Goal: Transaction & Acquisition: Purchase product/service

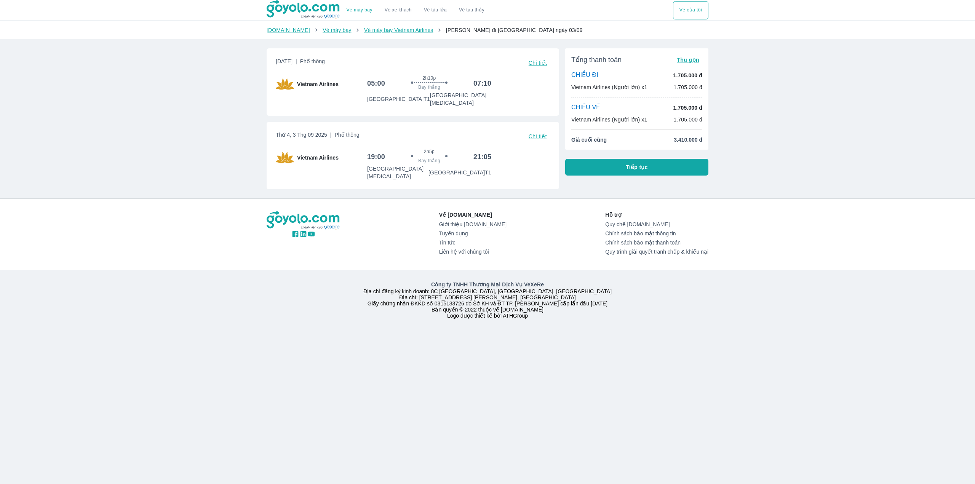
click at [631, 171] on button "Tiếp tục" at bounding box center [636, 167] width 143 height 17
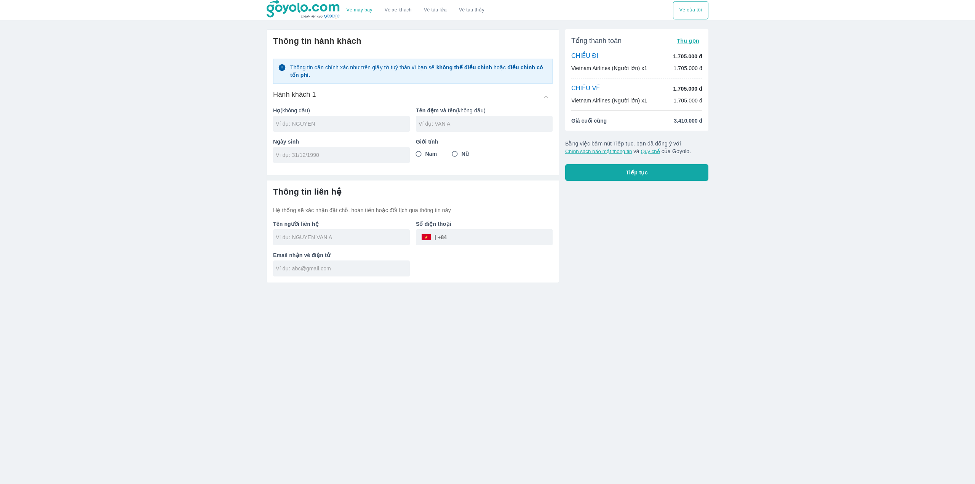
click at [345, 125] on input "text" at bounding box center [343, 124] width 134 height 8
click at [719, 234] on div "Vé máy bay Vé xe khách Vé tàu lửa Vé tàu thủy Vé của tôi Thông tin hành khách T…" at bounding box center [487, 242] width 975 height 484
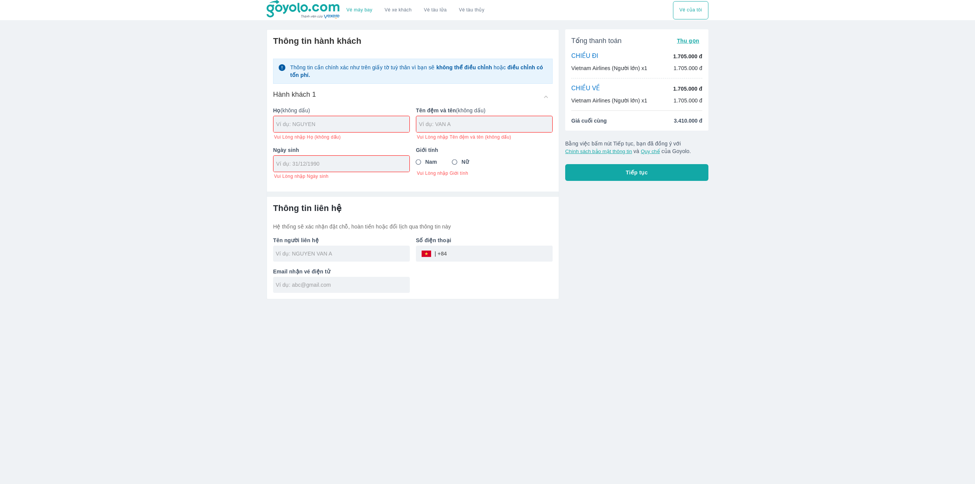
click at [357, 121] on input "text" at bounding box center [342, 124] width 133 height 8
type input "MAI"
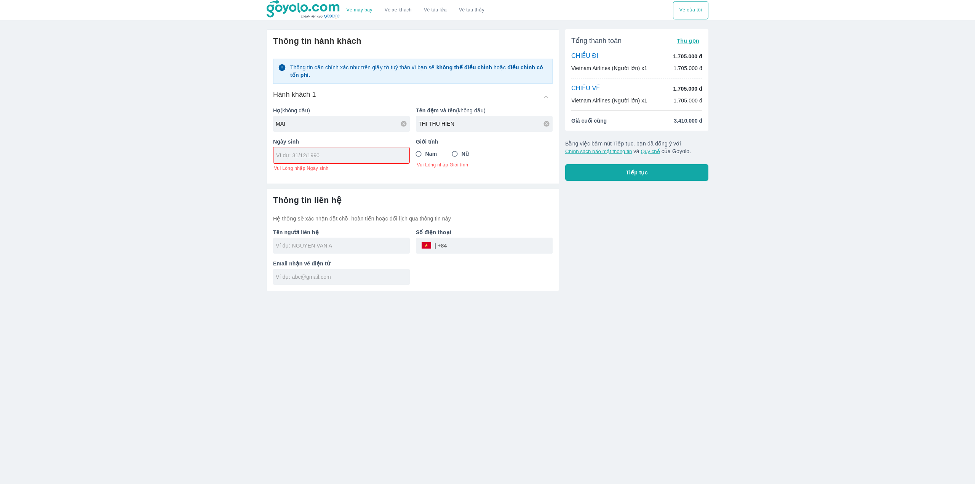
type input "THI THU HIEN"
type input "15/02/2003"
click at [456, 154] on input "Nữ" at bounding box center [455, 154] width 14 height 14
radio input "true"
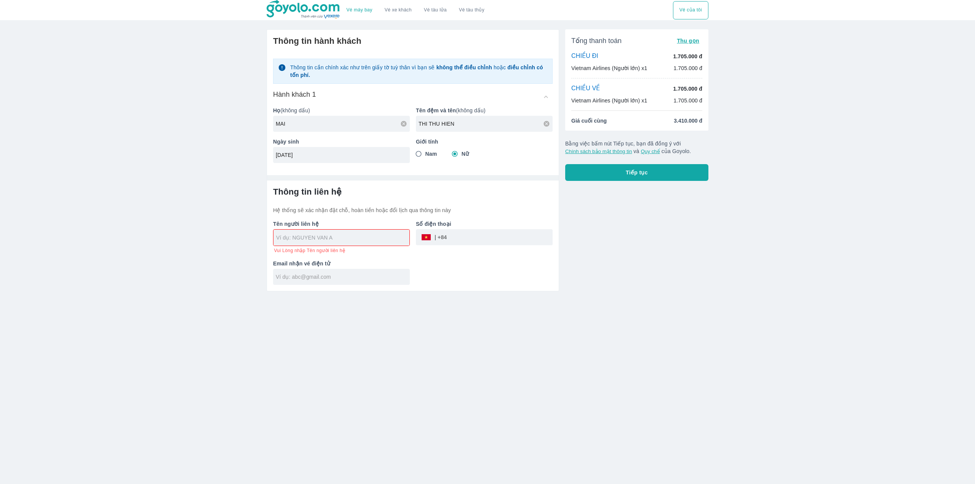
click at [329, 240] on input "text" at bounding box center [342, 238] width 133 height 8
type input "MAI THI THU HIEN"
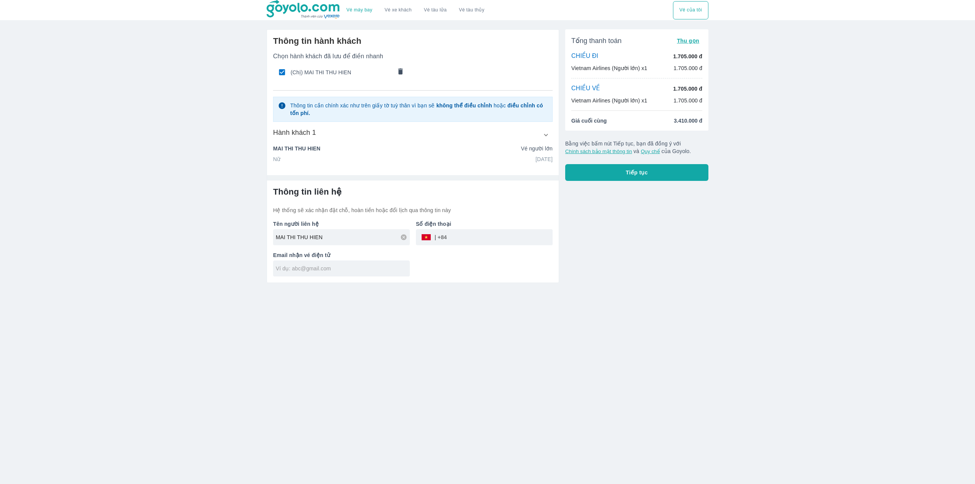
click at [459, 238] on input "tel" at bounding box center [500, 237] width 106 height 18
click at [334, 266] on div "Email nhận vé điện tử" at bounding box center [338, 260] width 143 height 31
click at [471, 242] on input "tel" at bounding box center [499, 237] width 105 height 18
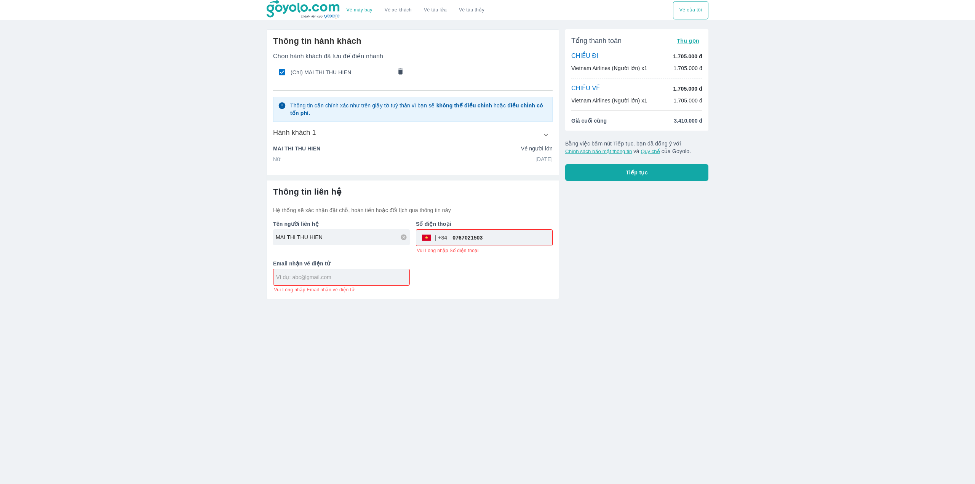
type input "0767021503"
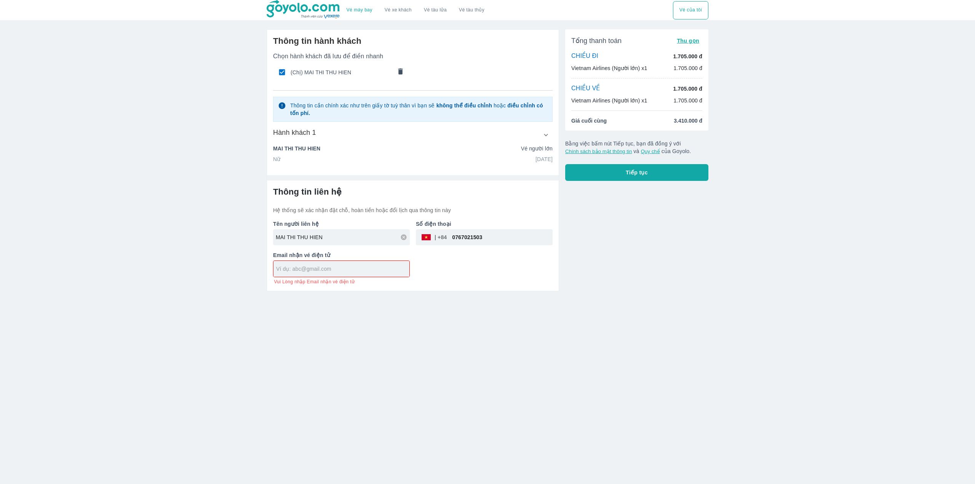
type input "M"
type input "mtthhhien@gmail.com"
click at [564, 343] on div "Vé máy bay Vé xe khách Vé tàu lửa Vé tàu thủy Vé của tôi Thông tin hành khách C…" at bounding box center [487, 242] width 975 height 484
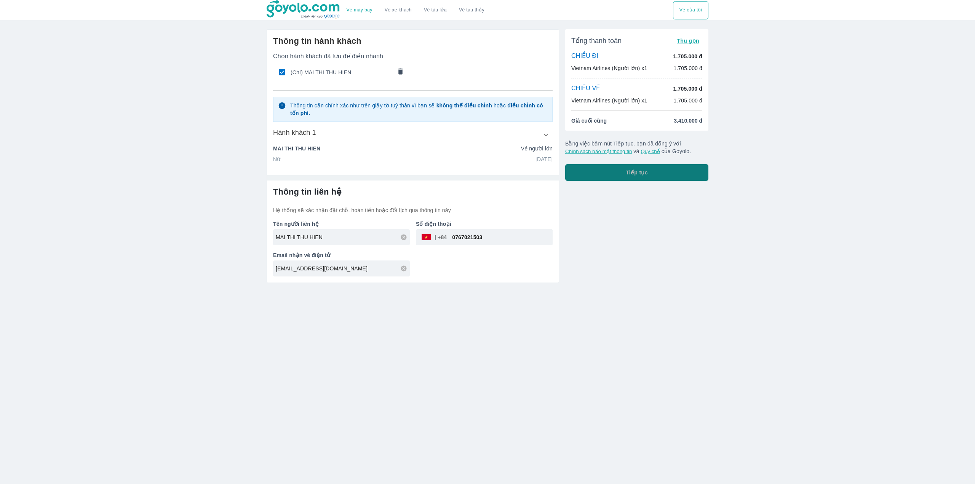
click at [630, 179] on button "Tiếp tục" at bounding box center [636, 172] width 143 height 17
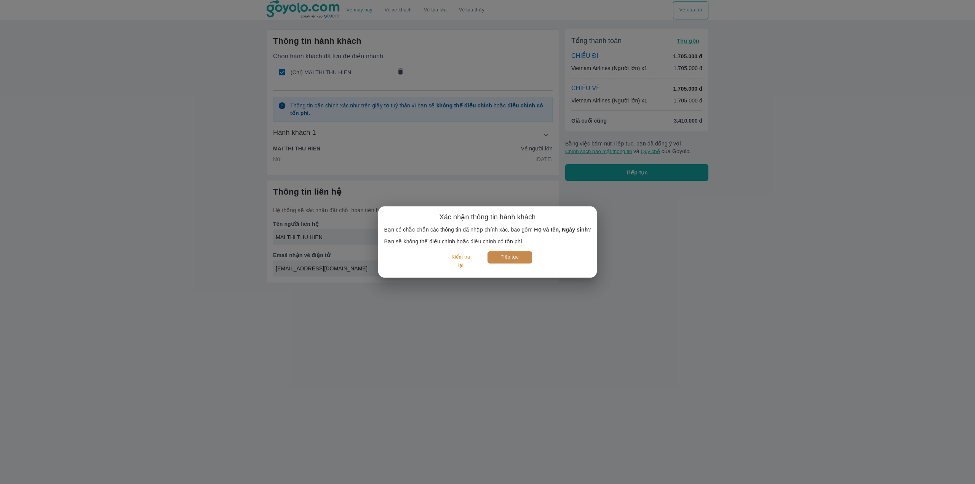
click at [515, 257] on button "Tiếp tục" at bounding box center [509, 257] width 45 height 12
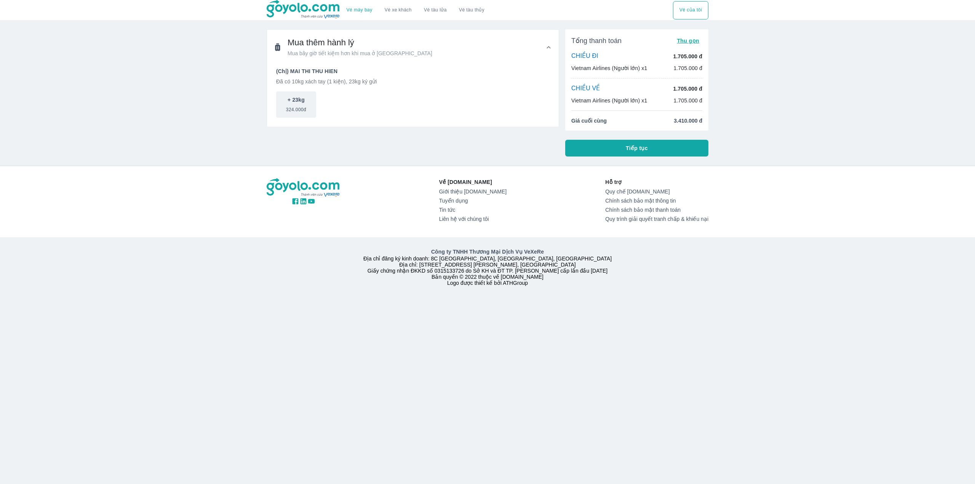
click at [552, 49] on icon at bounding box center [548, 47] width 8 height 8
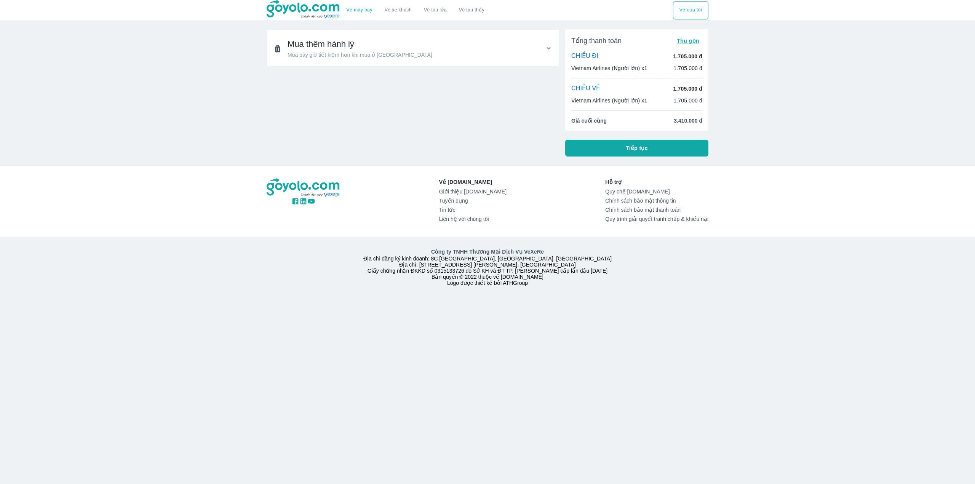
click at [549, 47] on icon at bounding box center [548, 48] width 8 height 8
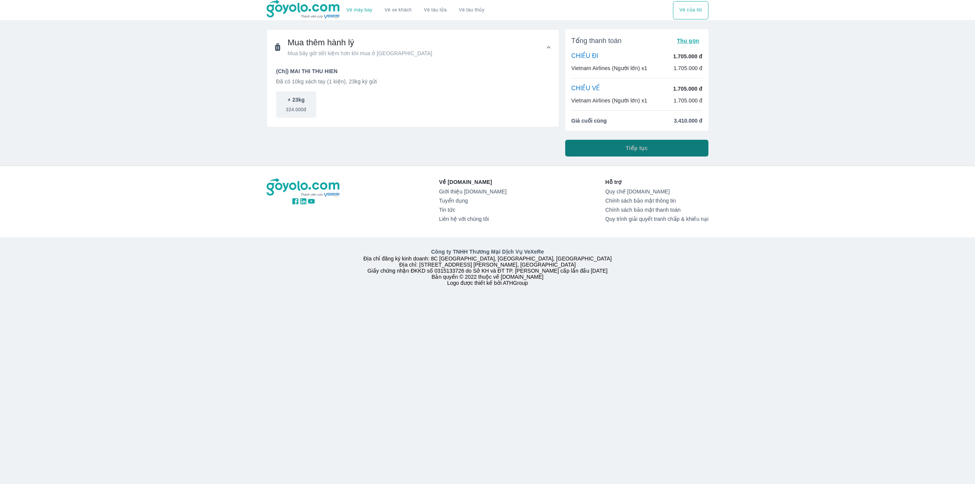
click at [643, 154] on button "Tiếp tục" at bounding box center [636, 148] width 143 height 17
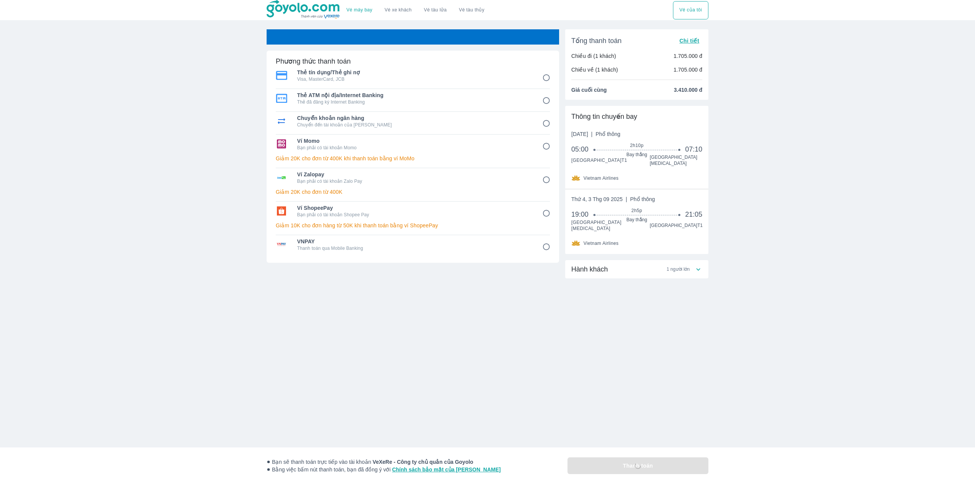
click at [691, 265] on div "Hành khách 1 người lớn" at bounding box center [632, 269] width 123 height 9
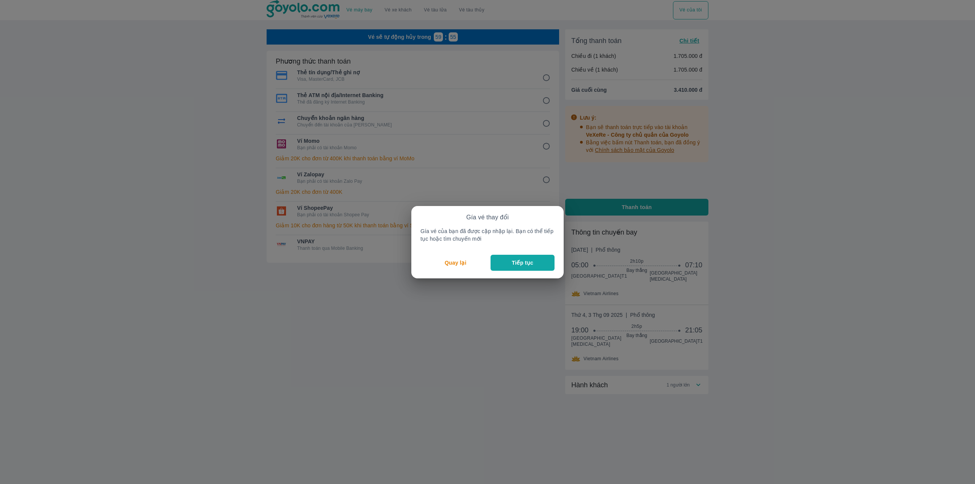
click at [531, 266] on p "Tiếp tục" at bounding box center [522, 263] width 21 height 8
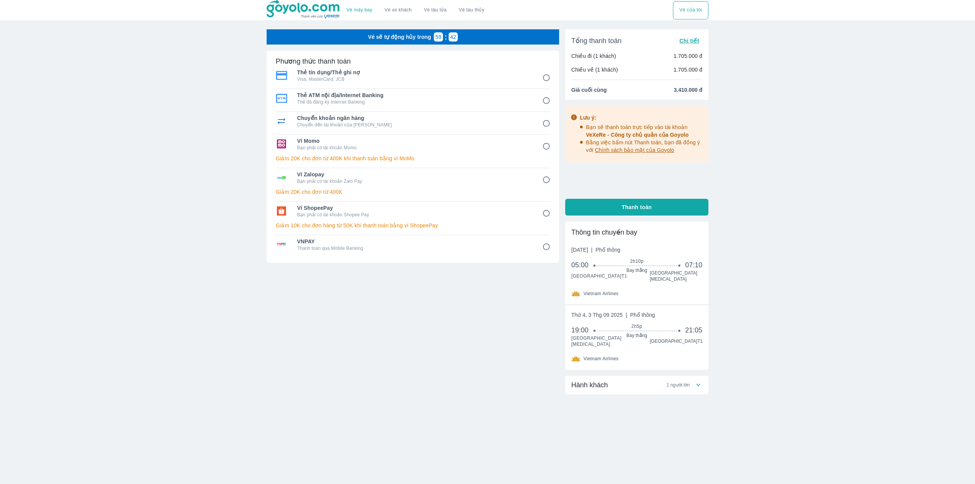
click at [700, 381] on icon at bounding box center [698, 385] width 8 height 8
click at [700, 384] on icon at bounding box center [698, 388] width 8 height 8
click at [752, 276] on div "Vé máy bay Vé xe khách Vé tàu lửa Vé tàu thủy Vé của tôi Vé sẽ tự động hủy tron…" at bounding box center [487, 242] width 975 height 484
click at [545, 73] on input "1" at bounding box center [546, 77] width 15 height 15
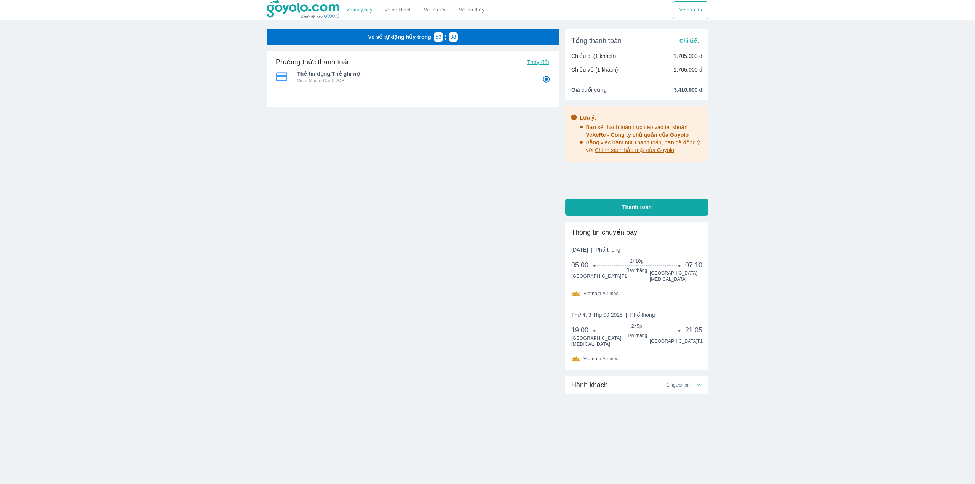
click at [542, 62] on span "Thay đổi" at bounding box center [538, 62] width 22 height 6
radio input "true"
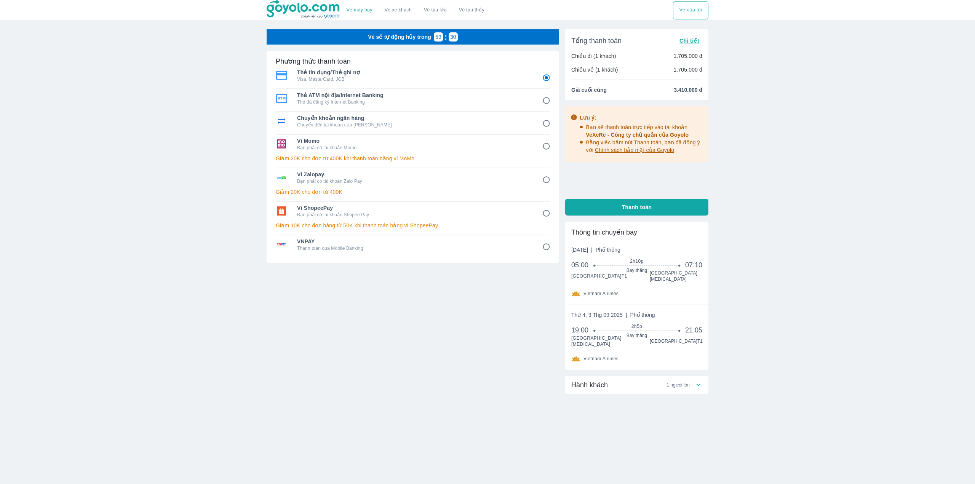
click at [459, 78] on p "Visa, MasterCard, JCB" at bounding box center [414, 79] width 235 height 6
click at [631, 211] on button "Thanh toán" at bounding box center [636, 207] width 143 height 17
radio input "false"
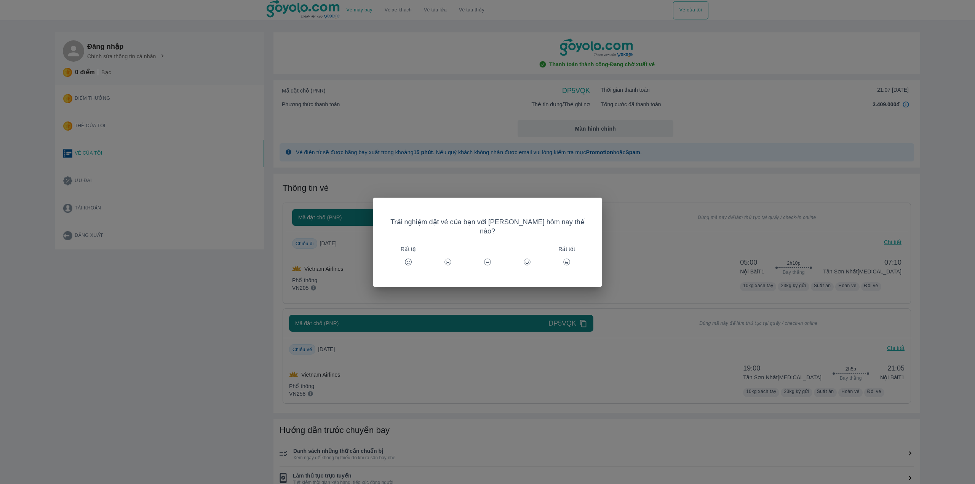
click at [412, 258] on icon at bounding box center [408, 262] width 8 height 8
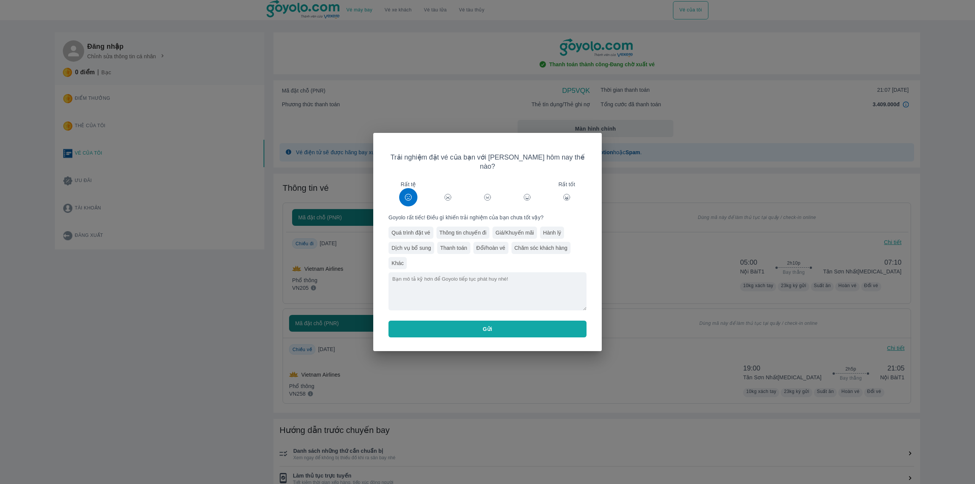
click at [413, 190] on div "Rất tệ" at bounding box center [408, 197] width 18 height 18
click at [595, 163] on div "Trải nghiệm đặt vé của bạn với Goyolo hôm nay thế nào? Rất tệ Rất tốt Goyolo rấ…" at bounding box center [487, 242] width 228 height 218
click at [593, 162] on div "Trải nghiệm đặt vé của bạn với Goyolo hôm nay thế nào? Rất tệ Rất tốt Goyolo rấ…" at bounding box center [487, 242] width 228 height 218
click at [667, 204] on div "Trải nghiệm đặt vé của bạn với Goyolo hôm nay thế nào? Rất tệ Rất tốt Goyolo rấ…" at bounding box center [487, 242] width 975 height 484
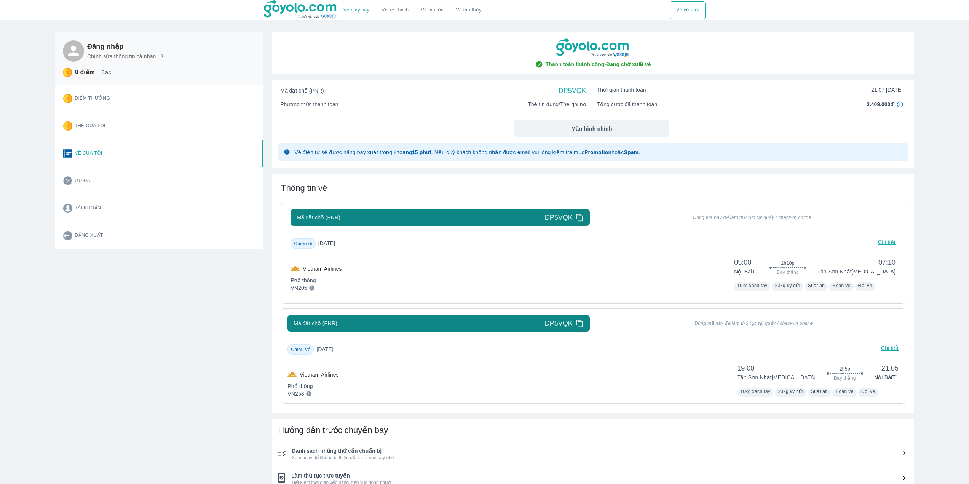
click at [193, 314] on div "Đăng nhập Chỉnh sửa thông tin cá nhân 0 điểm Bạc Điểm thưởng Thẻ của tôi Vé của…" at bounding box center [154, 331] width 217 height 617
click at [688, 12] on button "Vé của tôi" at bounding box center [687, 10] width 35 height 18
click at [699, 13] on button "Vé của tôi" at bounding box center [687, 10] width 35 height 18
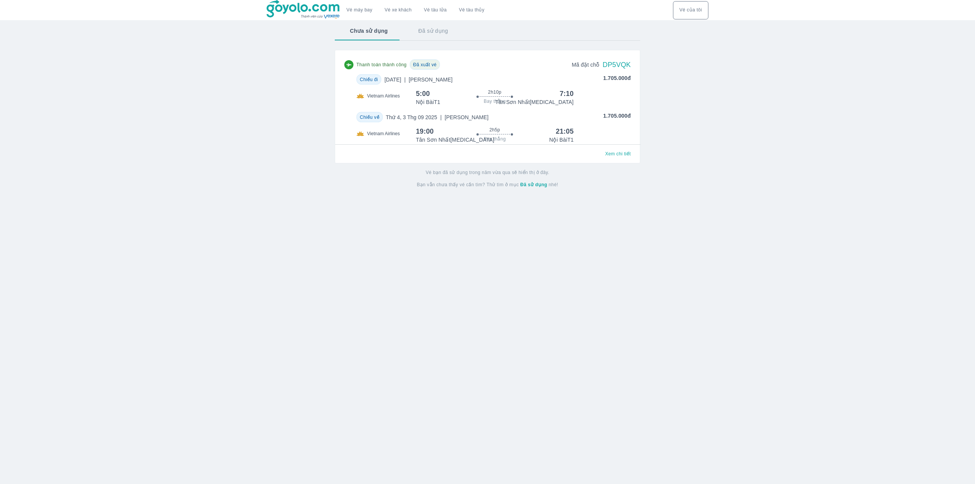
click at [700, 10] on button "Vé của tôi" at bounding box center [690, 10] width 35 height 18
click at [327, 10] on img at bounding box center [303, 9] width 74 height 19
click at [654, 138] on div "Chưa sử dụng Đã sử dụng Thanh toán thành công Đã xuất vé Mã đặt chỗ DP5VQK Chiề…" at bounding box center [487, 107] width 442 height 173
click at [412, 64] on div "Đã xuất vé" at bounding box center [425, 64] width 30 height 10
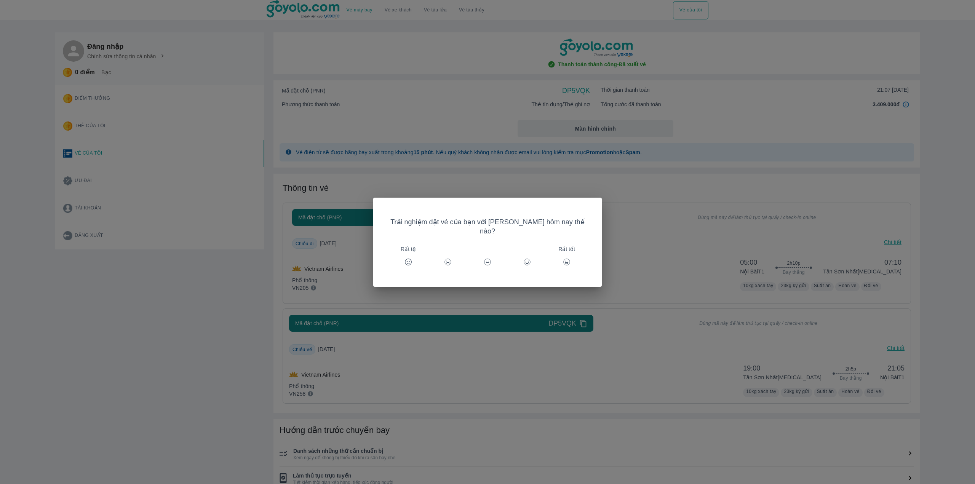
click at [162, 54] on div "Trải nghiệm đặt vé của bạn với Goyolo hôm nay thế nào? Rất tệ Rất tốt" at bounding box center [487, 242] width 975 height 484
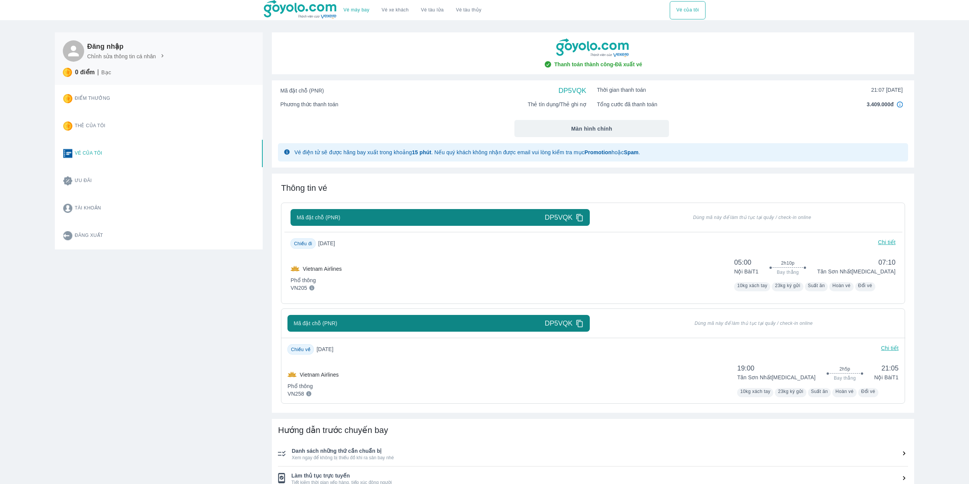
click at [119, 50] on h6 "Đăng nhập" at bounding box center [126, 46] width 78 height 9
click at [150, 51] on h6 "Đăng nhập" at bounding box center [126, 46] width 78 height 9
click at [150, 56] on p "Chỉnh sửa thông tin cá nhân" at bounding box center [121, 57] width 69 height 8
click at [117, 53] on p "Chỉnh sửa thông tin cá nhân" at bounding box center [121, 57] width 69 height 8
click at [112, 46] on h6 "Đăng nhập" at bounding box center [126, 46] width 78 height 9
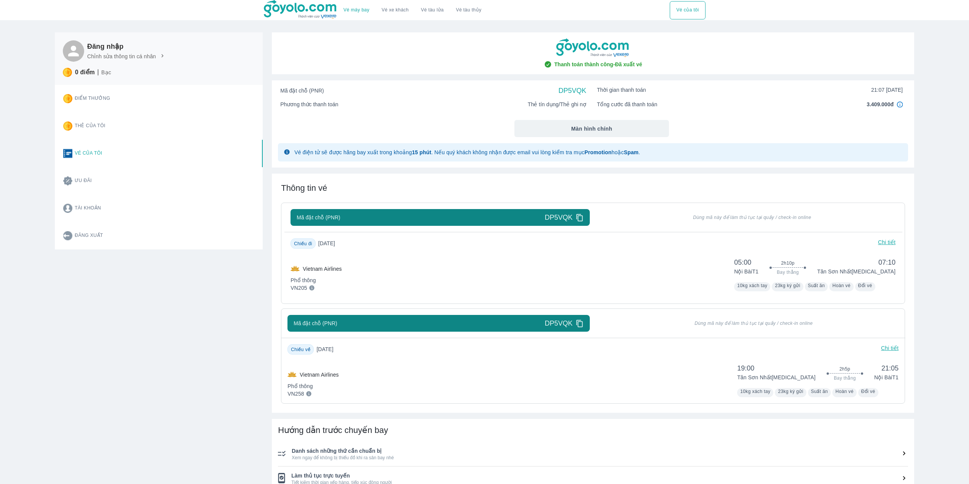
click at [161, 54] on icon at bounding box center [162, 56] width 7 height 7
click at [160, 57] on icon at bounding box center [162, 56] width 7 height 7
click at [89, 70] on p "0 điểm" at bounding box center [85, 73] width 20 height 8
click at [91, 61] on div "Đăng nhập Chỉnh sửa thông tin cá nhân" at bounding box center [126, 50] width 78 height 21
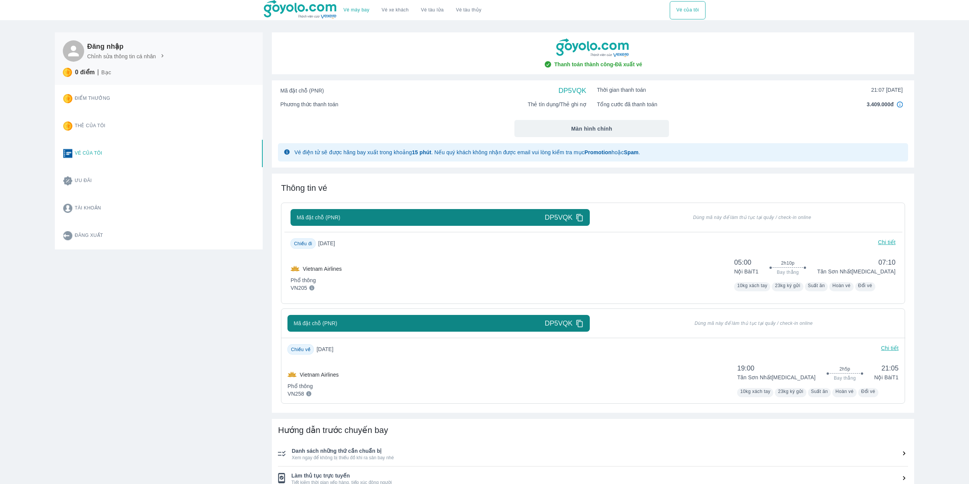
click at [136, 58] on p "Chỉnh sửa thông tin cá nhân" at bounding box center [121, 57] width 69 height 8
click at [162, 55] on icon at bounding box center [162, 56] width 7 height 7
click at [88, 205] on button "Tài khoản" at bounding box center [125, 208] width 137 height 27
click at [96, 156] on button "Vé của tôi" at bounding box center [125, 153] width 137 height 27
click at [99, 132] on button "Thẻ của tôi" at bounding box center [125, 125] width 137 height 27
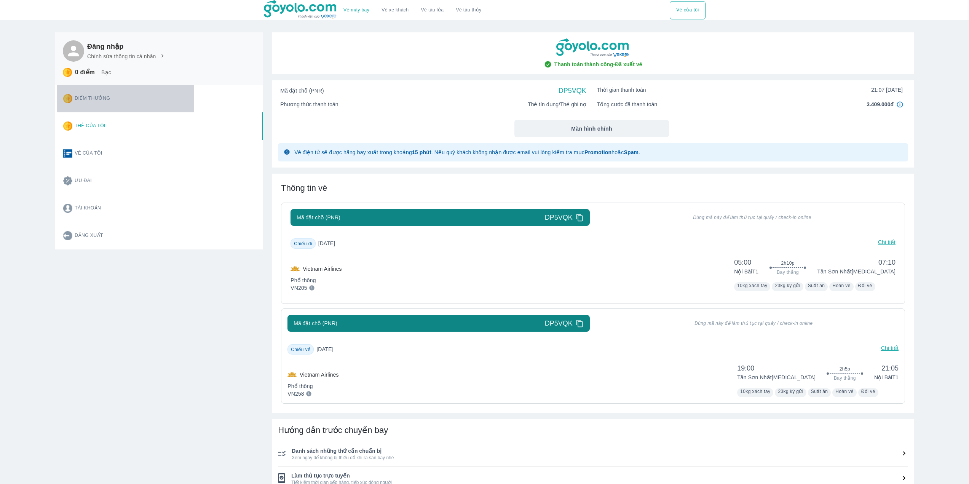
click at [104, 103] on button "Điểm thưởng" at bounding box center [125, 98] width 137 height 27
click at [107, 83] on div "Đăng nhập Chỉnh sửa thông tin cá nhân 0 điểm Bạc" at bounding box center [159, 58] width 208 height 53
click at [101, 70] on div "0 điểm Bạc" at bounding box center [159, 72] width 192 height 9
click at [116, 61] on div "Đăng nhập Chỉnh sửa thông tin cá nhân" at bounding box center [126, 50] width 78 height 21
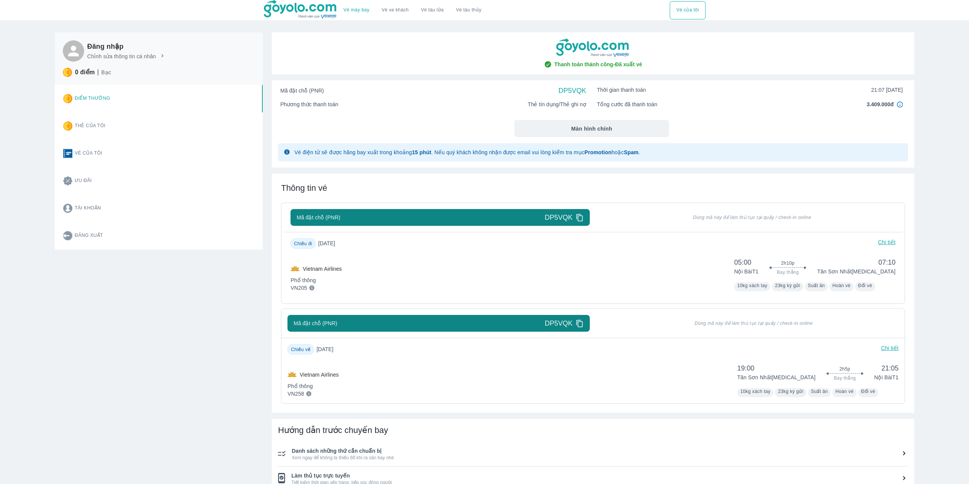
click at [148, 61] on div "Đăng nhập Chỉnh sửa thông tin cá nhân" at bounding box center [126, 50] width 78 height 21
click at [156, 58] on div "Chỉnh sửa thông tin cá nhân" at bounding box center [126, 57] width 78 height 8
click at [165, 55] on div "Đăng nhập Chỉnh sửa thông tin cá nhân" at bounding box center [159, 50] width 192 height 21
click at [161, 55] on icon at bounding box center [162, 55] width 2 height 3
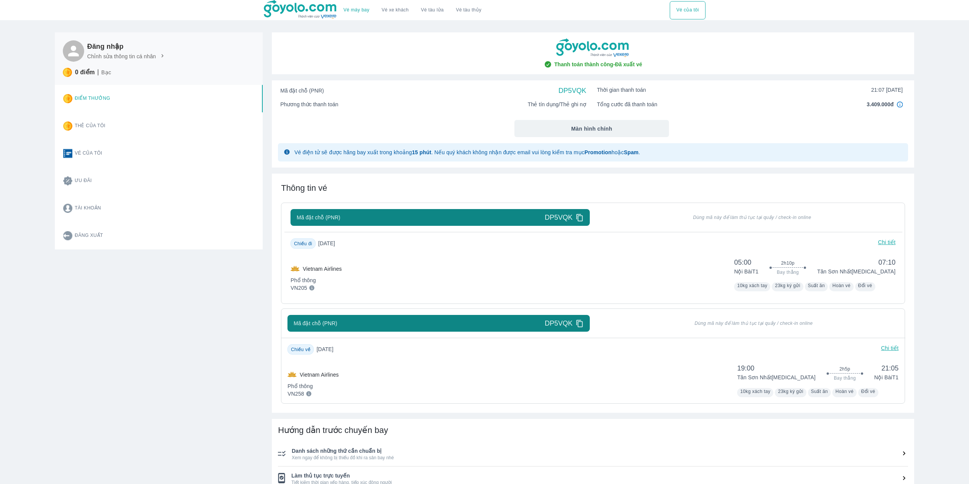
click at [289, 12] on img at bounding box center [301, 9] width 74 height 19
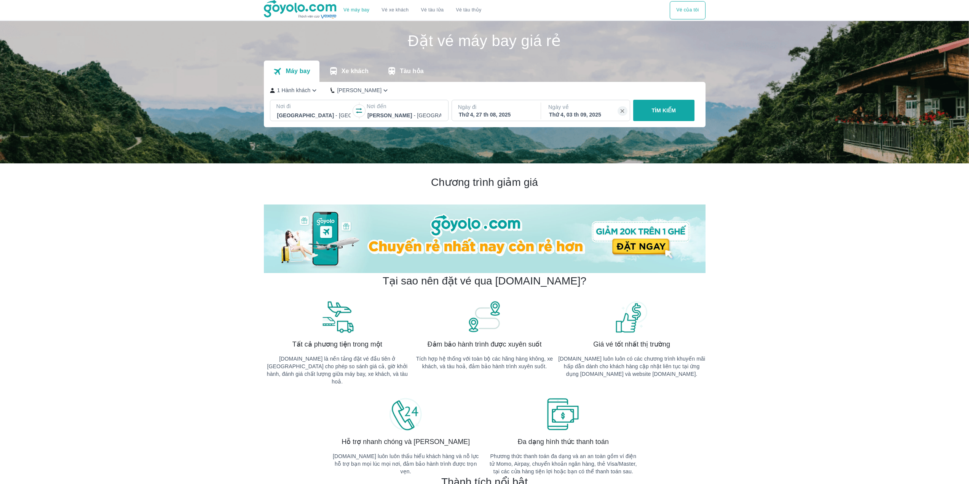
click at [358, 14] on button "Vé máy bay" at bounding box center [356, 10] width 38 height 18
click at [696, 10] on button "Vé của tôi" at bounding box center [687, 10] width 35 height 18
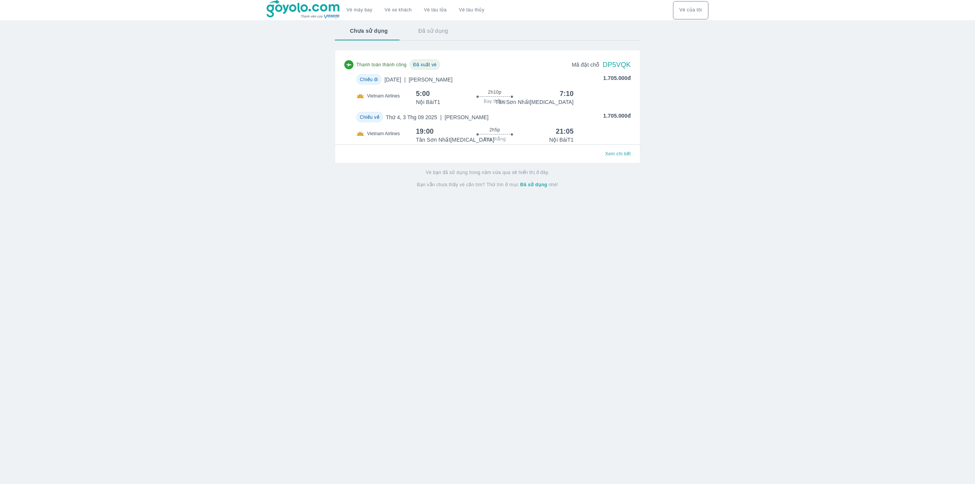
click at [446, 101] on div "Nội Bài T1 Tân Sơn Nhất T3" at bounding box center [495, 102] width 158 height 8
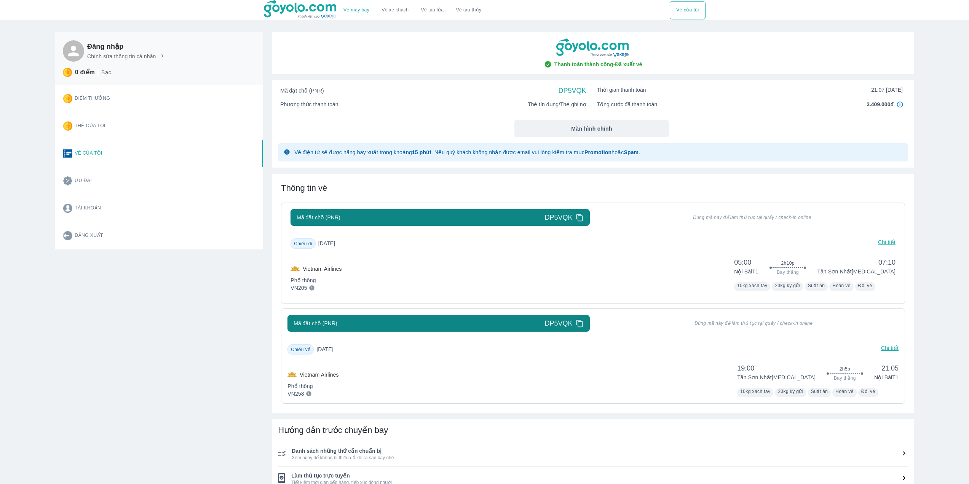
click at [113, 55] on p "Chỉnh sửa thông tin cá nhân" at bounding box center [121, 57] width 69 height 8
click at [162, 56] on icon at bounding box center [162, 55] width 2 height 3
click at [103, 45] on h6 "Đăng nhập" at bounding box center [126, 46] width 78 height 9
click at [675, 8] on button "Vé của tôi" at bounding box center [687, 10] width 35 height 18
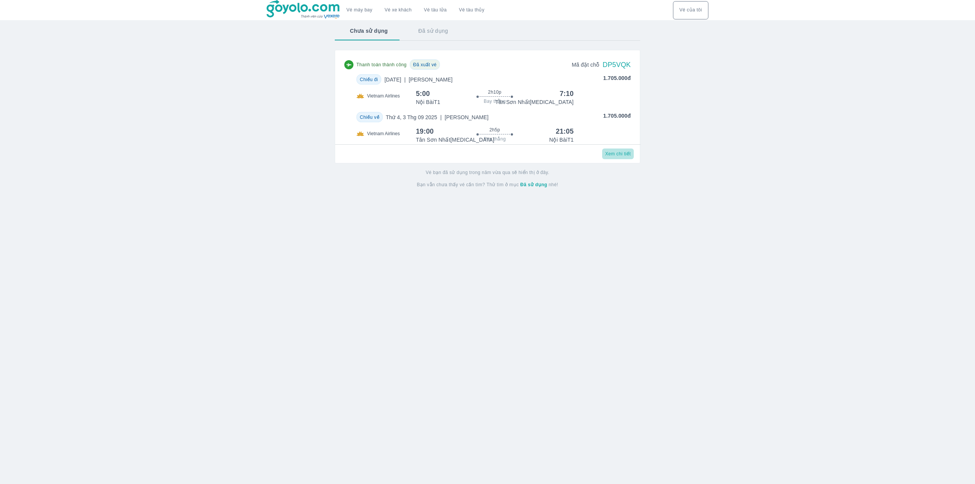
click at [620, 157] on span "Xem chi tiết" at bounding box center [618, 154] width 26 height 6
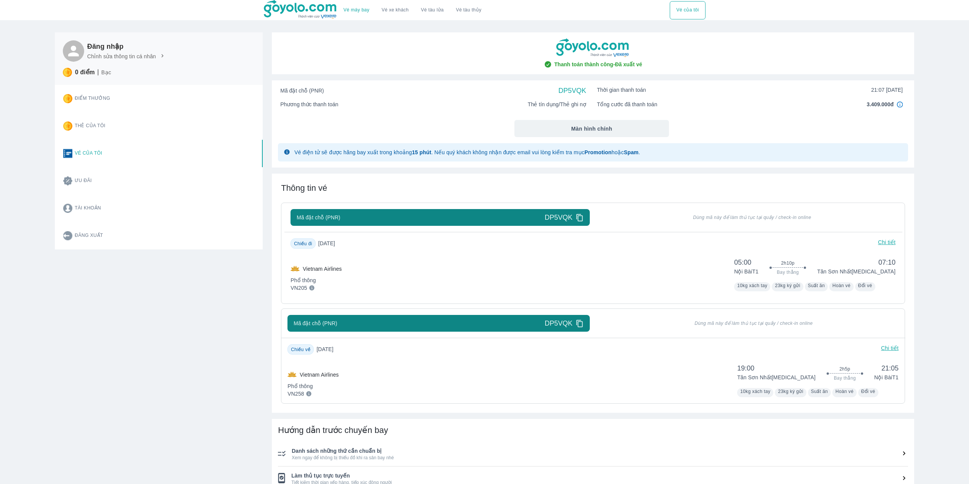
click at [688, 10] on button "Vé của tôi" at bounding box center [687, 10] width 35 height 18
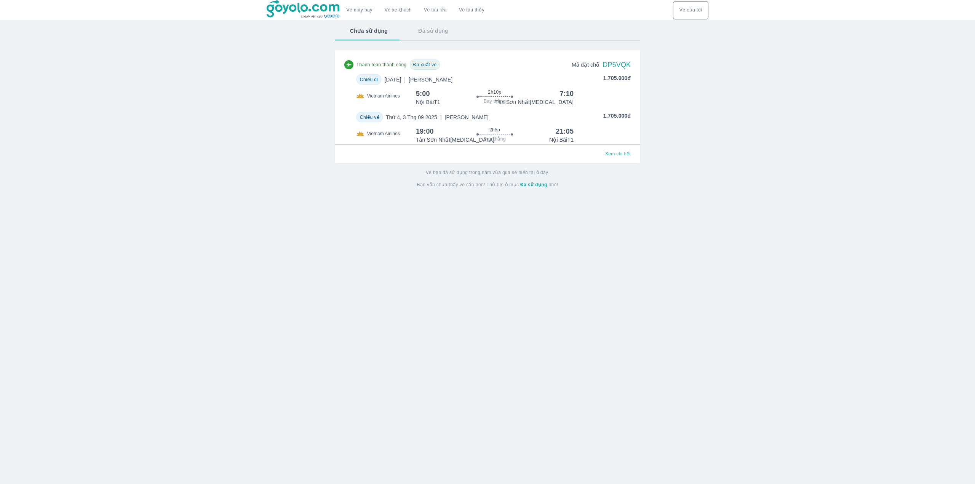
click at [533, 187] on strong "Đã sử dụng" at bounding box center [533, 184] width 27 height 5
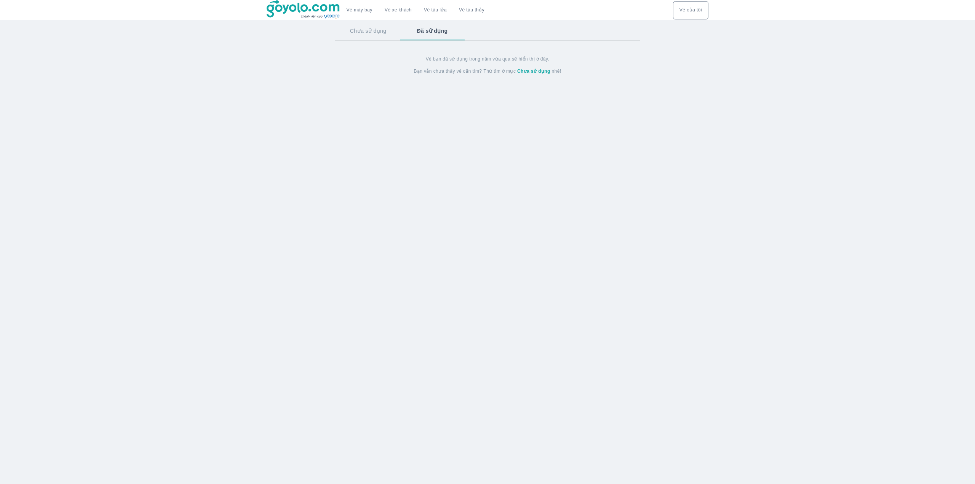
click at [377, 29] on button "Chưa sử dụng" at bounding box center [368, 31] width 67 height 20
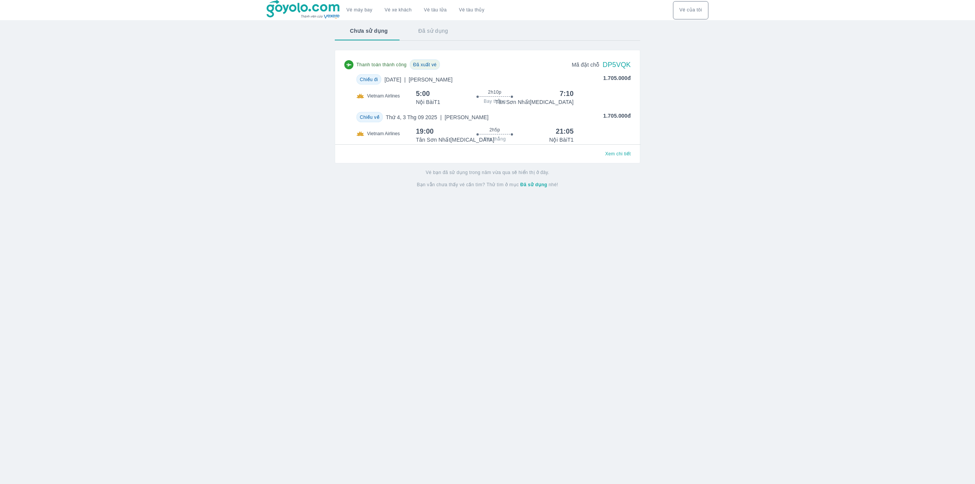
click at [680, 18] on button "Vé của tôi" at bounding box center [690, 10] width 35 height 18
click at [589, 83] on div "Chiều đi Thứ 4, 27 Thg 08 2025 | Phổ Thông 1.705.000đ" at bounding box center [487, 79] width 286 height 10
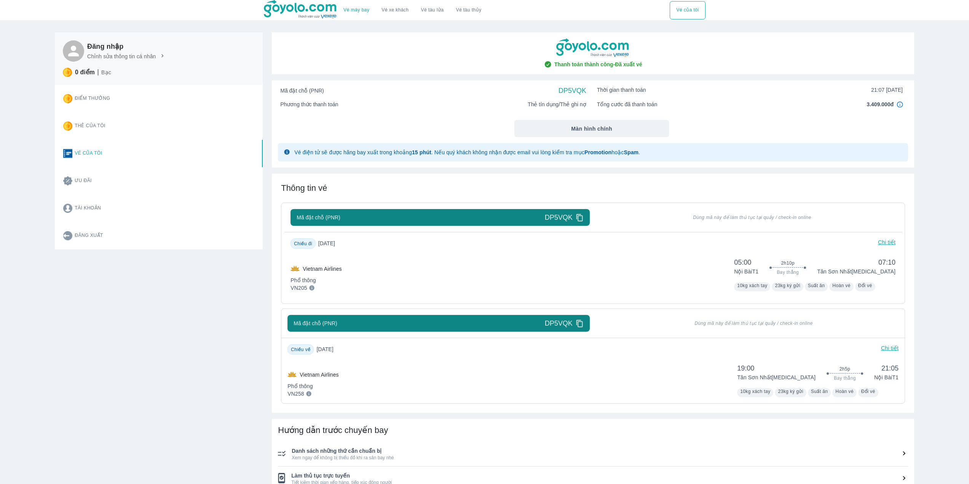
click at [126, 54] on p "Chỉnh sửa thông tin cá nhân" at bounding box center [121, 57] width 69 height 8
click at [160, 56] on icon at bounding box center [162, 56] width 7 height 7
click at [155, 291] on div "Đăng nhập Chỉnh sửa thông tin cá nhân 0 điểm Bạc Điểm thưởng Thẻ của tôi Vé của…" at bounding box center [154, 331] width 217 height 617
click at [159, 56] on icon at bounding box center [162, 56] width 7 height 7
click at [162, 56] on icon at bounding box center [162, 56] width 7 height 7
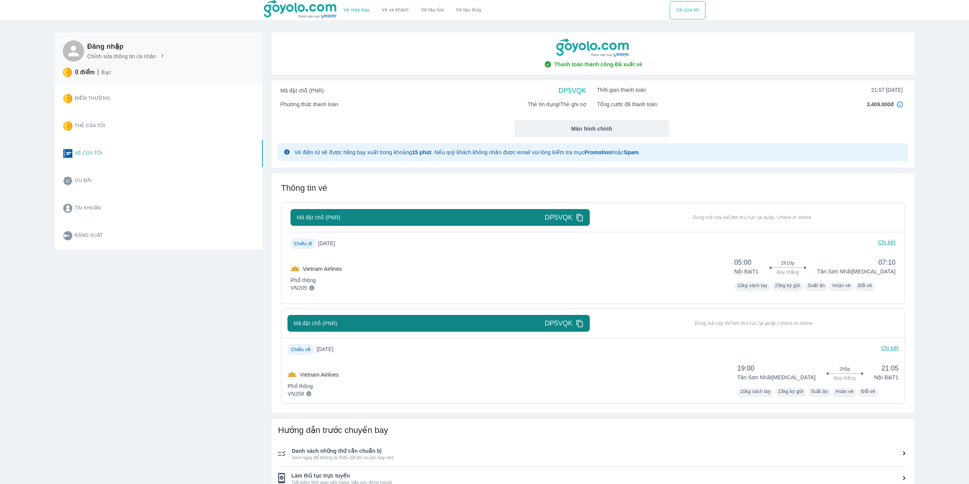
click at [162, 56] on icon at bounding box center [162, 56] width 7 height 7
click at [99, 124] on button "Thẻ của tôi" at bounding box center [125, 125] width 137 height 27
click at [83, 218] on button "Tài khoản" at bounding box center [125, 208] width 137 height 27
click at [84, 211] on button "Tài khoản" at bounding box center [125, 208] width 137 height 27
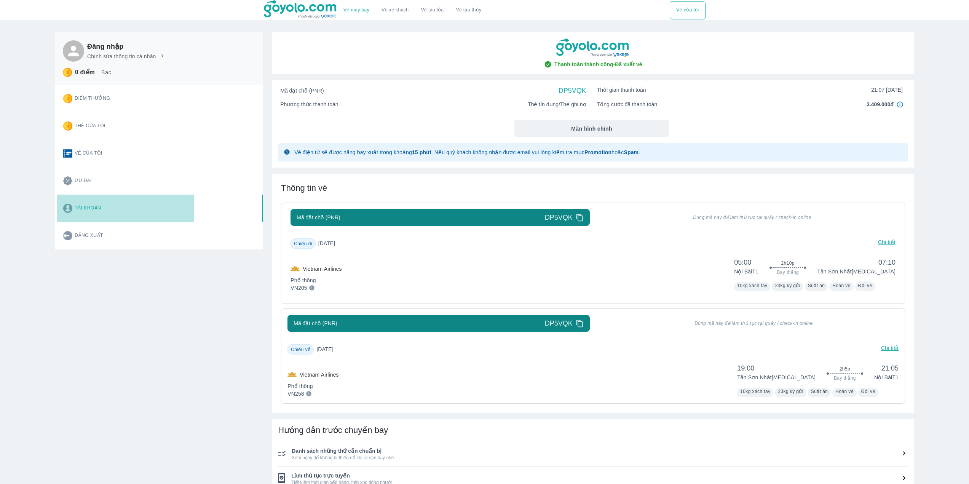
click at [84, 211] on button "Tài khoản" at bounding box center [125, 208] width 137 height 27
click at [85, 230] on button "Đăng xuất" at bounding box center [125, 235] width 137 height 27
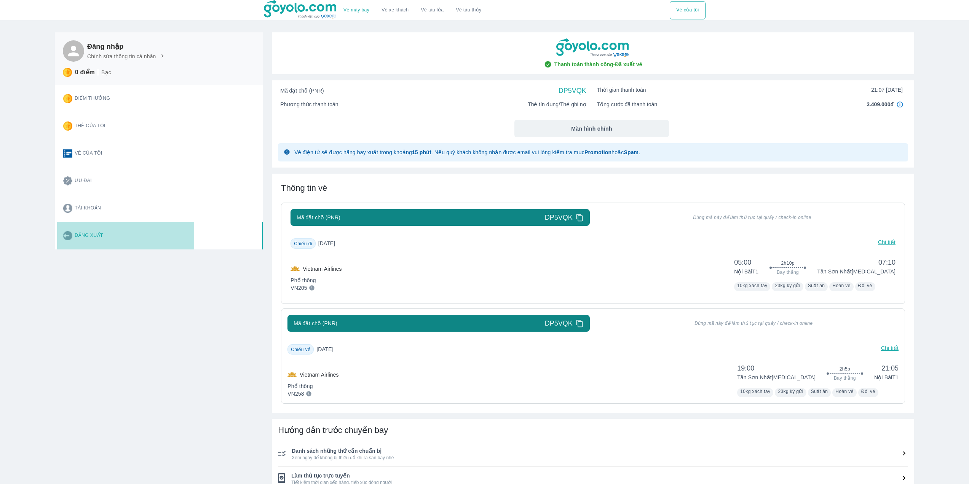
click at [85, 230] on button "Đăng xuất" at bounding box center [125, 235] width 137 height 27
click at [86, 212] on button "Tài khoản" at bounding box center [125, 208] width 137 height 27
click at [96, 149] on button "Vé của tôi" at bounding box center [125, 153] width 137 height 27
click at [97, 120] on button "Thẻ của tôi" at bounding box center [125, 125] width 137 height 27
click at [98, 101] on button "Điểm thưởng" at bounding box center [125, 98] width 137 height 27
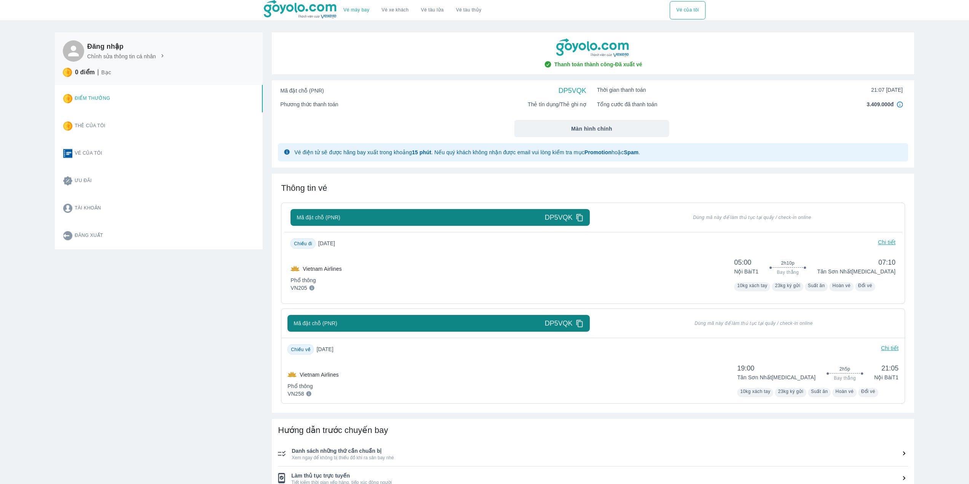
click at [98, 100] on button "Điểm thưởng" at bounding box center [125, 98] width 137 height 27
click at [107, 73] on p "Bạc" at bounding box center [106, 73] width 10 height 8
click at [138, 62] on div "Đăng nhập Chỉnh sửa thông tin cá nhân" at bounding box center [126, 50] width 78 height 21
click at [159, 59] on icon at bounding box center [162, 56] width 7 height 7
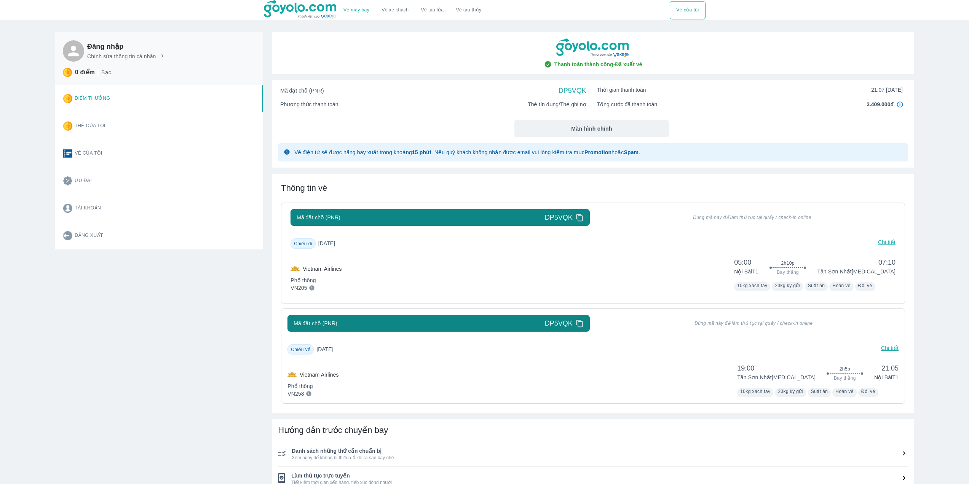
click at [165, 57] on div "Đăng nhập Chỉnh sửa thông tin cá nhân" at bounding box center [159, 50] width 192 height 21
click at [161, 56] on icon at bounding box center [162, 56] width 7 height 7
click at [298, 4] on img at bounding box center [301, 9] width 74 height 19
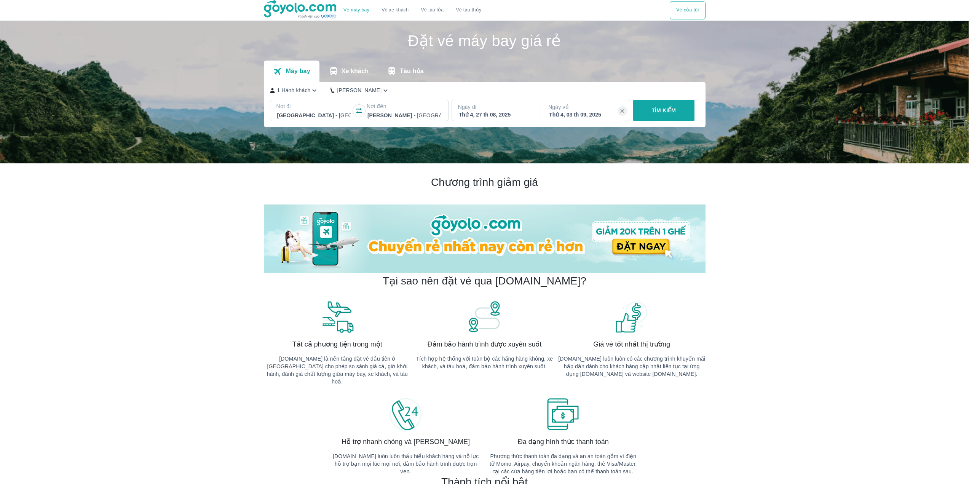
click at [306, 9] on img at bounding box center [301, 9] width 74 height 19
click at [698, 7] on button "Vé của tôi" at bounding box center [687, 10] width 35 height 18
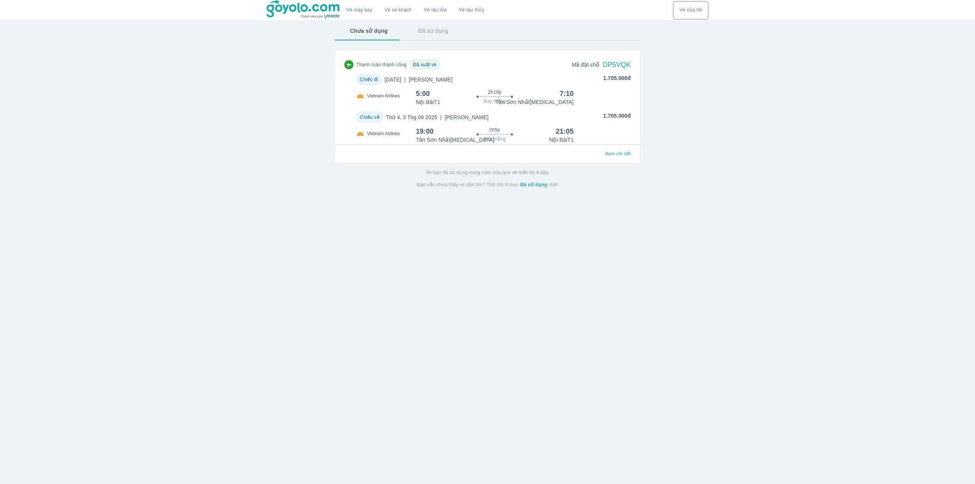
click at [601, 144] on div "19:00 2h5p Bay thẳng 21:05 Tân Sơn Nhất [MEDICAL_DATA] Nội Bài T1" at bounding box center [523, 135] width 215 height 17
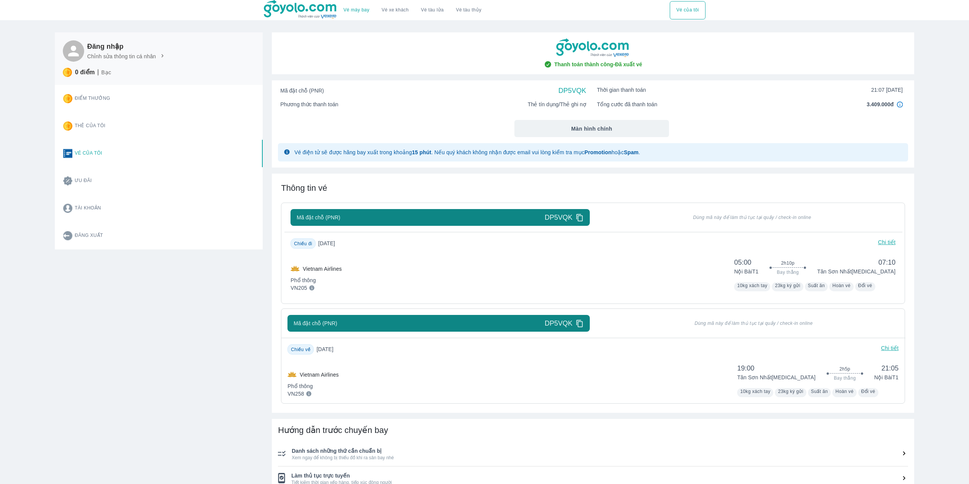
click at [148, 51] on div "Đăng nhập Chỉnh sửa thông tin cá nhân" at bounding box center [126, 50] width 78 height 21
click at [159, 55] on icon at bounding box center [162, 56] width 7 height 7
click at [160, 55] on icon at bounding box center [162, 56] width 7 height 7
click at [104, 46] on h6 "Đăng nhập" at bounding box center [126, 46] width 78 height 9
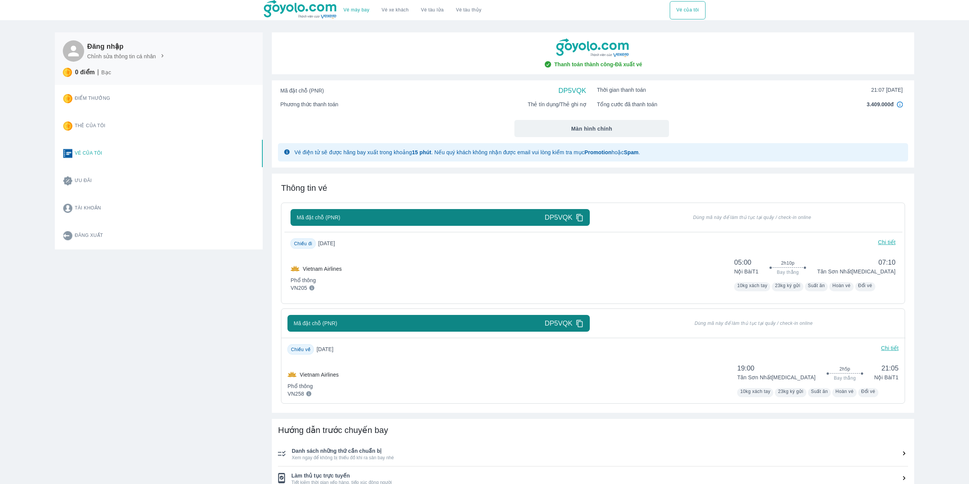
click at [80, 52] on icon at bounding box center [73, 51] width 16 height 16
click at [99, 43] on h6 "Đăng nhập" at bounding box center [126, 46] width 78 height 9
click at [83, 64] on div "Đăng nhập Chỉnh sửa thông tin cá nhân 0 điểm Bạc" at bounding box center [159, 58] width 192 height 37
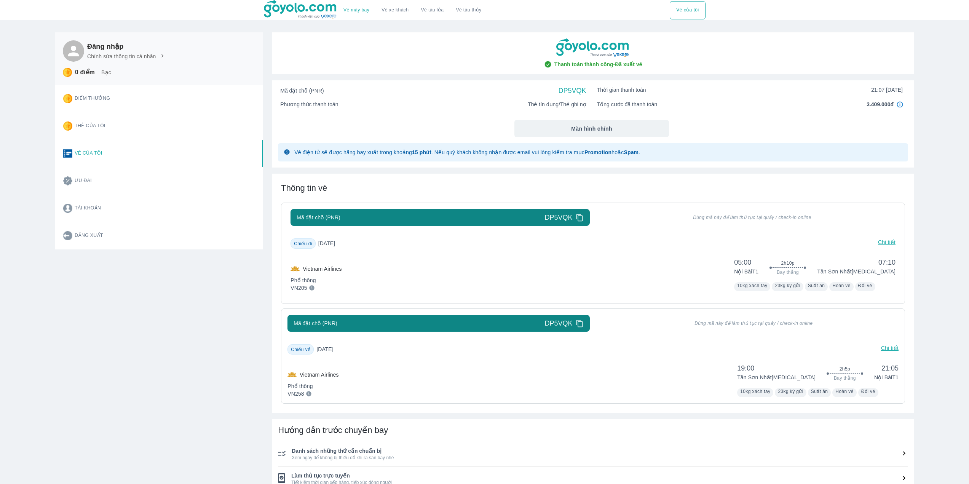
click at [110, 44] on h6 "Đăng nhập" at bounding box center [126, 46] width 78 height 9
click at [150, 50] on h6 "Đăng nhập" at bounding box center [126, 46] width 78 height 9
drag, startPoint x: 168, startPoint y: 73, endPoint x: 202, endPoint y: 91, distance: 38.5
click at [173, 81] on div "Đăng nhập Chỉnh sửa thông tin cá nhân 0 điểm Bạc" at bounding box center [159, 58] width 208 height 53
click at [203, 91] on div "Điểm thưởng Thẻ của tôi Vé của tôi [PERSON_NAME] đãi Tài khoản Đăng xuất" at bounding box center [159, 167] width 208 height 164
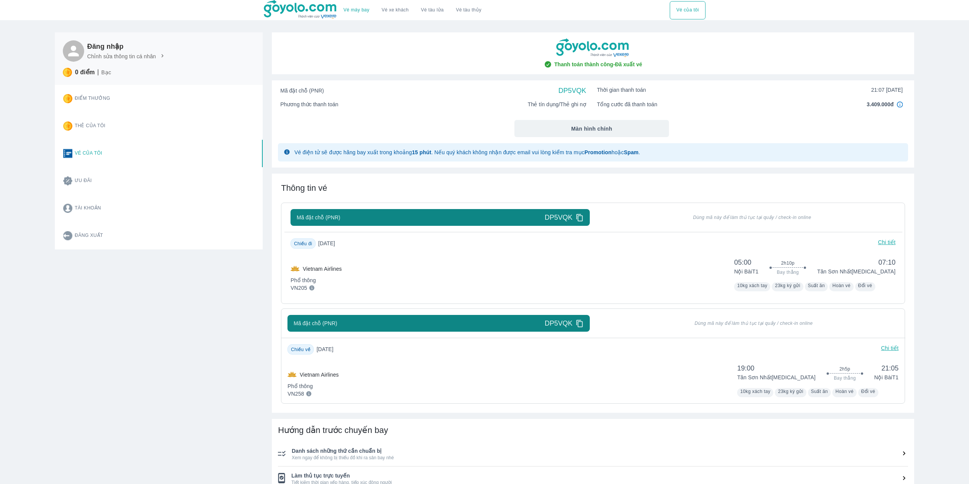
click at [127, 177] on button "Ưu đãi" at bounding box center [125, 180] width 137 height 27
click at [131, 155] on button "Vé của tôi" at bounding box center [125, 153] width 137 height 27
click at [899, 102] on img at bounding box center [900, 104] width 6 height 6
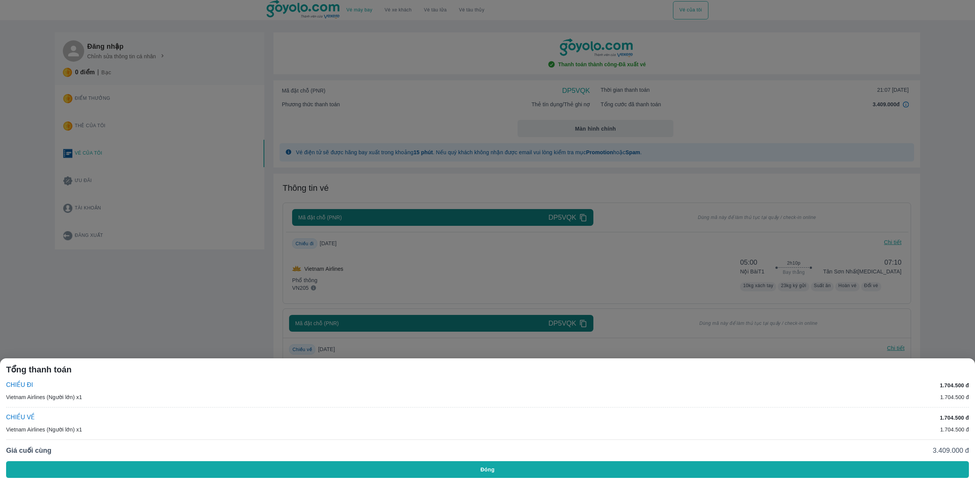
click at [810, 466] on button "Đóng" at bounding box center [487, 469] width 962 height 17
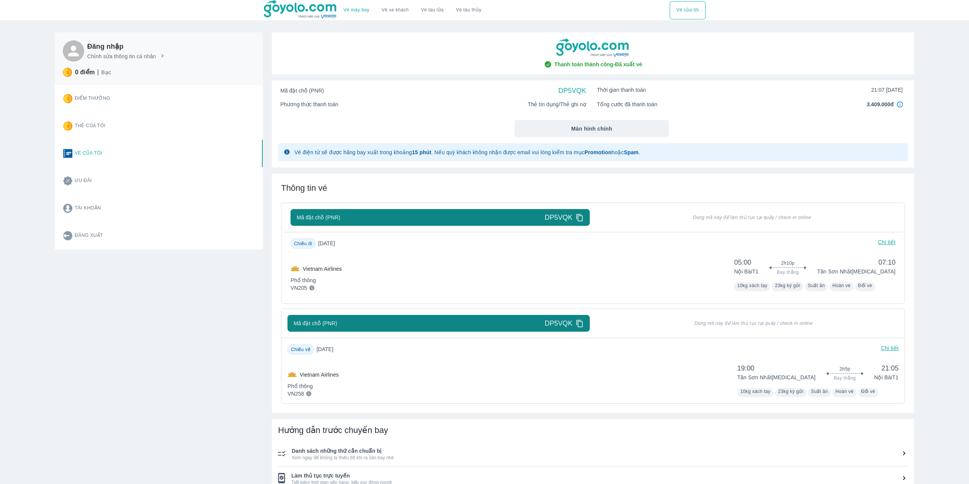
click at [743, 88] on div "Thời gian thanh toán 21:07 [DATE]" at bounding box center [750, 90] width 306 height 8
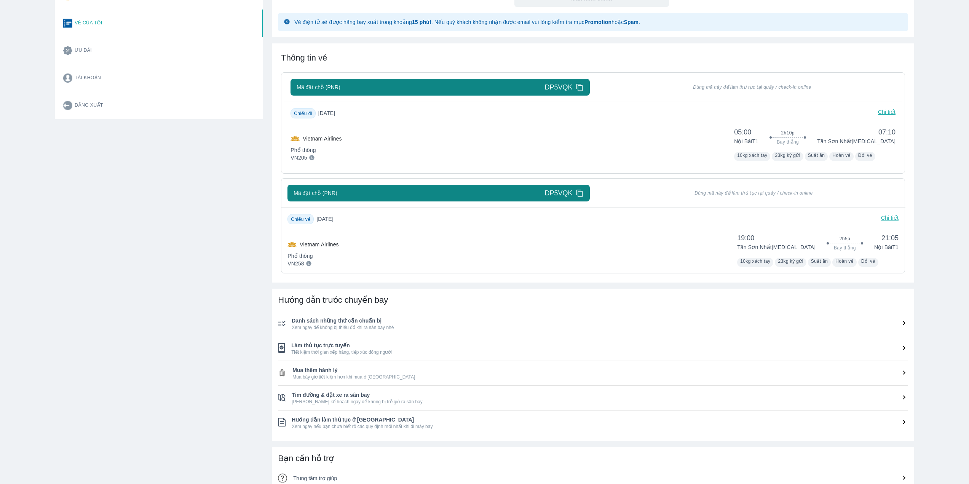
scroll to position [228, 0]
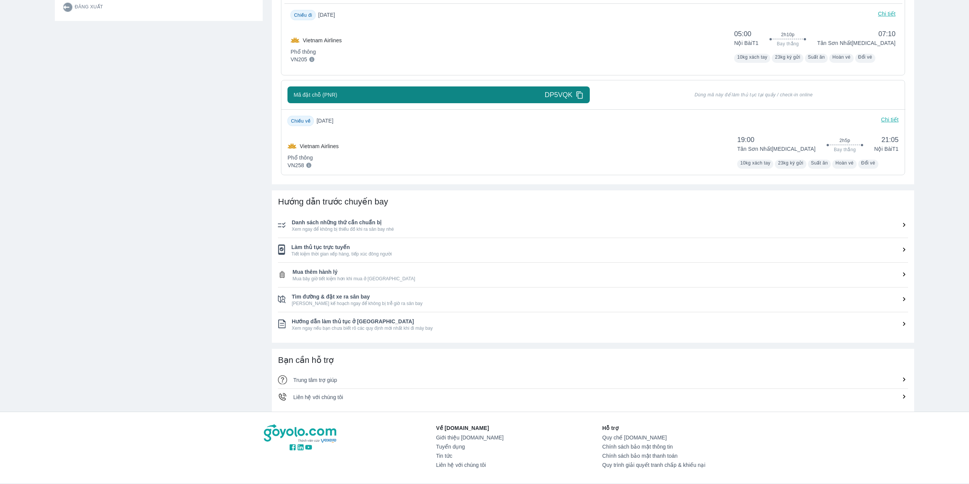
click at [229, 263] on div "Đăng nhập Chỉnh sửa thông tin cá nhân 0 điểm Bạc Điểm thưởng Thẻ của tôi Vé của…" at bounding box center [154, 103] width 217 height 617
